Goal: Find specific page/section: Find specific page/section

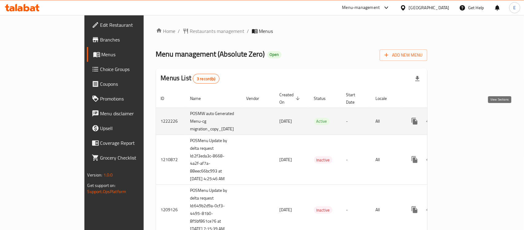
click at [463, 117] on icon "enhanced table" at bounding box center [459, 120] width 7 height 7
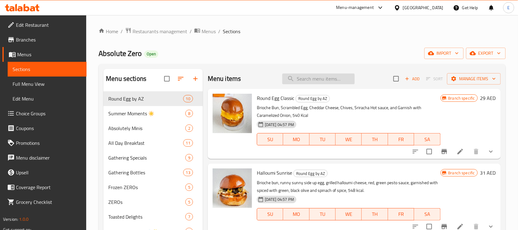
click at [306, 81] on input "search" at bounding box center [319, 78] width 72 height 11
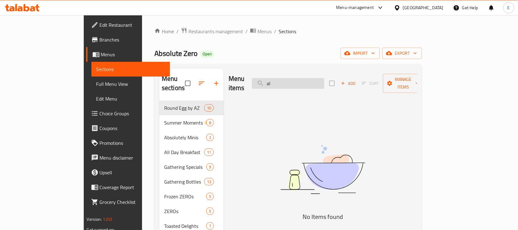
type input "a"
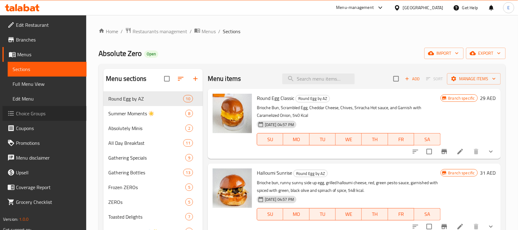
click at [56, 111] on span "Choice Groups" at bounding box center [49, 113] width 66 height 7
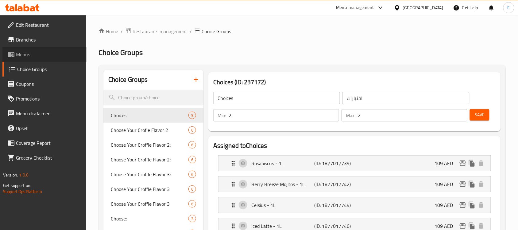
click at [40, 53] on span "Menus" at bounding box center [49, 54] width 66 height 7
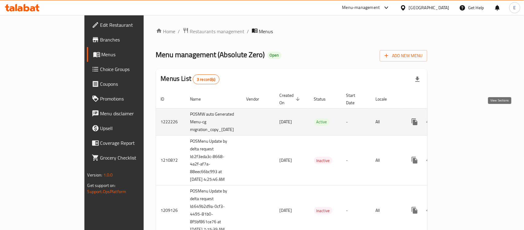
click at [463, 118] on icon "enhanced table" at bounding box center [459, 121] width 7 height 7
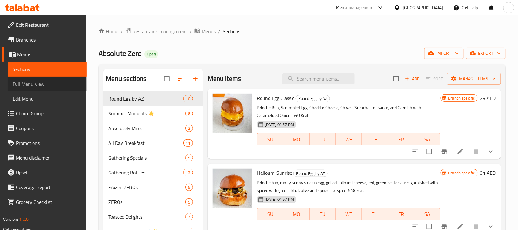
click at [36, 84] on span "Full Menu View" at bounding box center [47, 83] width 69 height 7
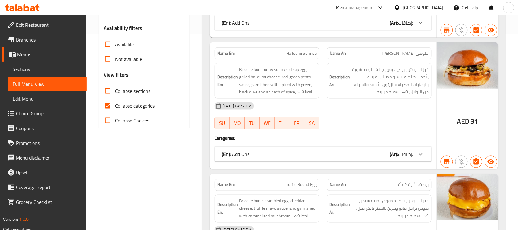
scroll to position [197, 0]
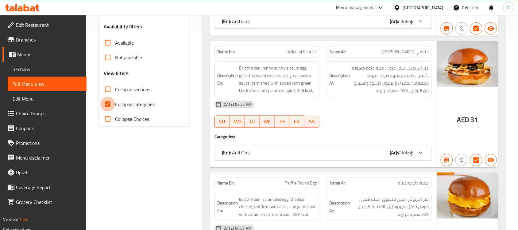
click at [108, 111] on input "Collapse categories" at bounding box center [107, 104] width 15 height 15
checkbox input "false"
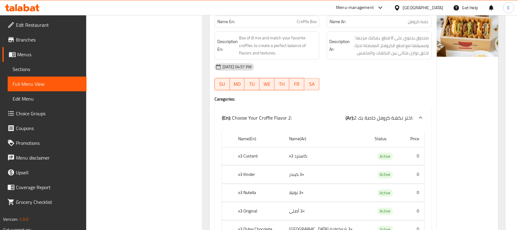
scroll to position [9182, 0]
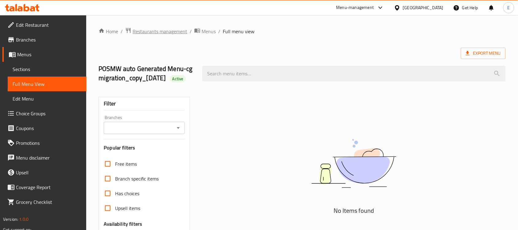
click at [167, 30] on span "Restaurants management" at bounding box center [160, 31] width 55 height 7
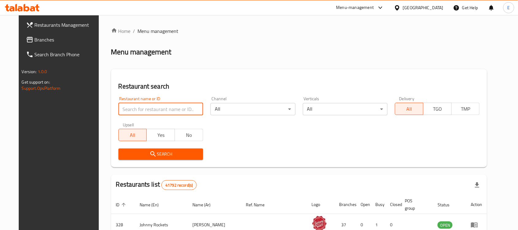
click at [134, 111] on input "search" at bounding box center [161, 109] width 85 height 12
paste input "24693"
type input "24693"
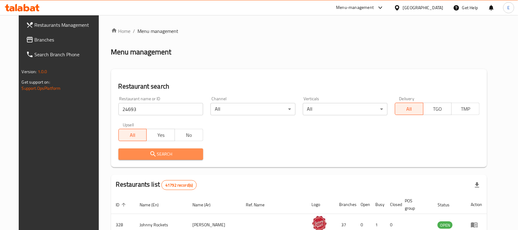
click at [151, 153] on span "Search" at bounding box center [160, 154] width 75 height 8
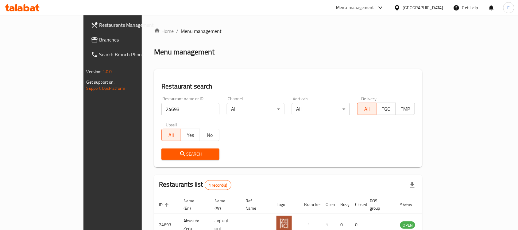
scroll to position [32, 0]
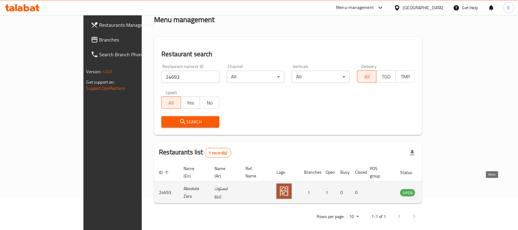
click at [444, 189] on link "enhanced table" at bounding box center [438, 192] width 11 height 7
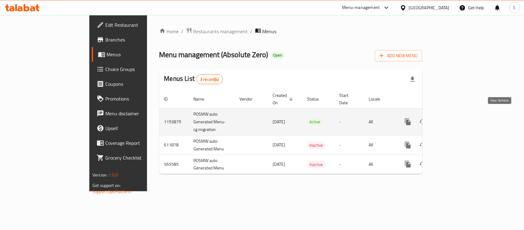
click at [456, 118] on icon "enhanced table" at bounding box center [452, 121] width 7 height 7
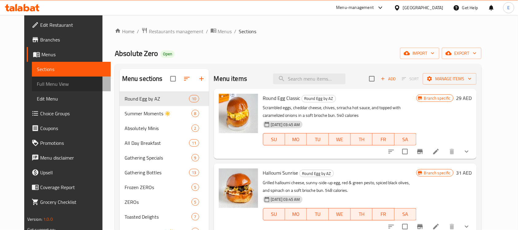
click at [44, 85] on span "Full Menu View" at bounding box center [71, 83] width 69 height 7
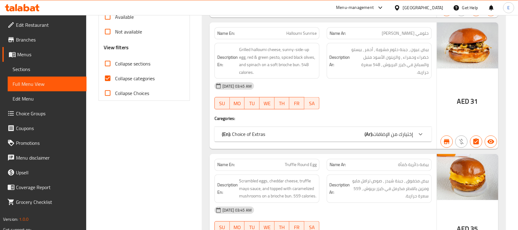
scroll to position [257, 0]
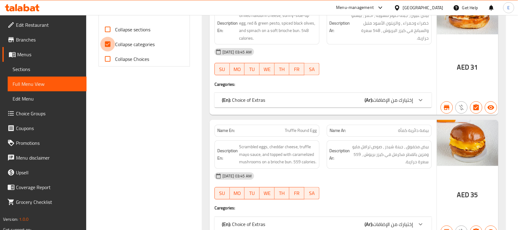
click at [106, 45] on input "Collapse categories" at bounding box center [107, 44] width 15 height 15
checkbox input "false"
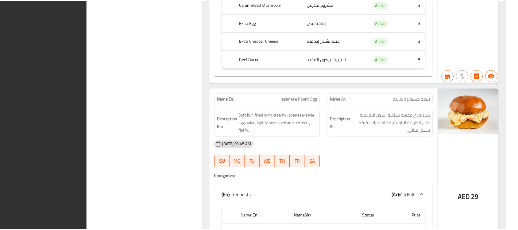
scroll to position [1006, 0]
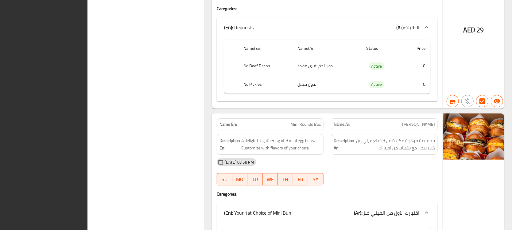
click at [489, 63] on div "AED 29" at bounding box center [473, 14] width 61 height 188
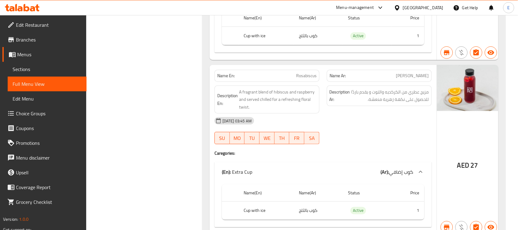
scroll to position [25197, 0]
